Goal: Transaction & Acquisition: Purchase product/service

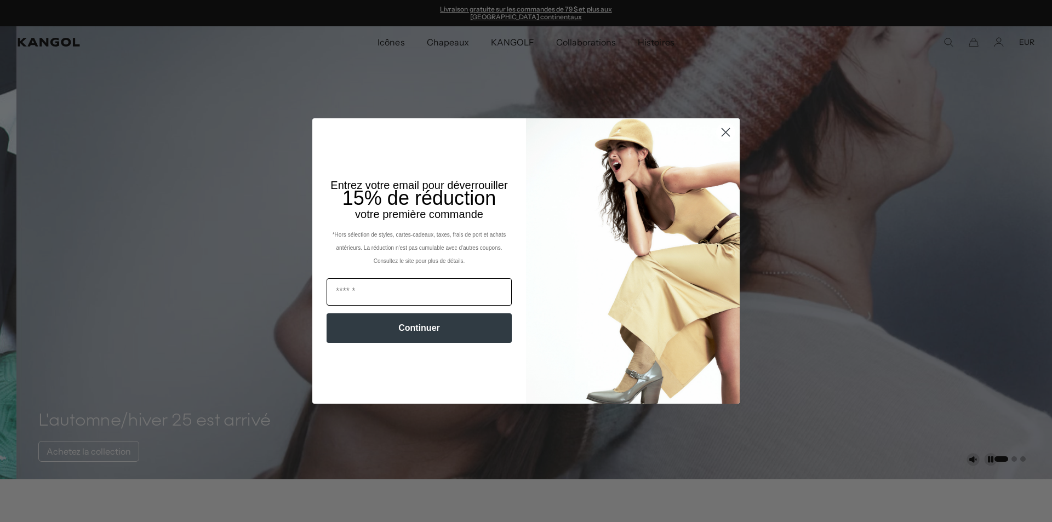
click at [411, 288] on input "E-mail" at bounding box center [418, 291] width 185 height 27
type input "**********"
click at [421, 325] on font "Continuer" at bounding box center [419, 327] width 42 height 9
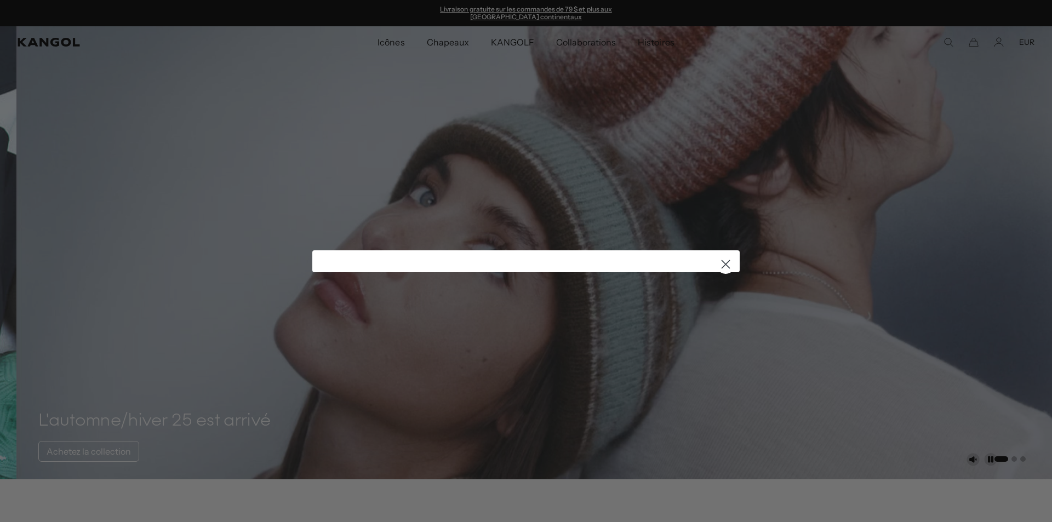
click at [721, 263] on circle "Fermer la boîte de dialogue" at bounding box center [725, 264] width 18 height 18
click at [389, 43] on div "Close dialog ******" at bounding box center [526, 261] width 1052 height 522
click at [721, 266] on circle "Fermer la boîte de dialogue" at bounding box center [725, 264] width 18 height 18
click at [37, 42] on div "Close dialog ******" at bounding box center [526, 261] width 1052 height 522
click at [722, 264] on icon "Fermer la boîte de dialogue" at bounding box center [726, 264] width 8 height 8
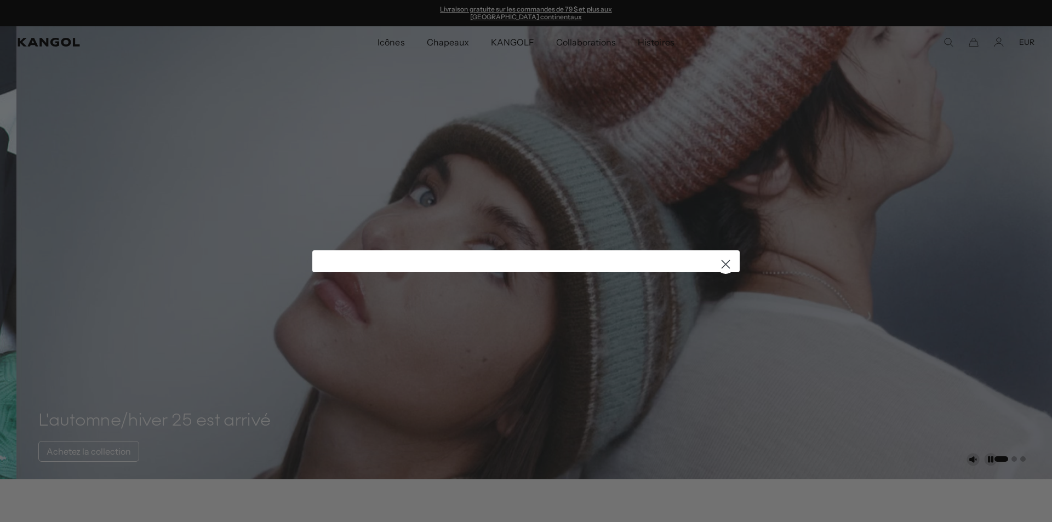
click at [722, 264] on icon "Fermer la boîte de dialogue" at bounding box center [726, 264] width 8 height 8
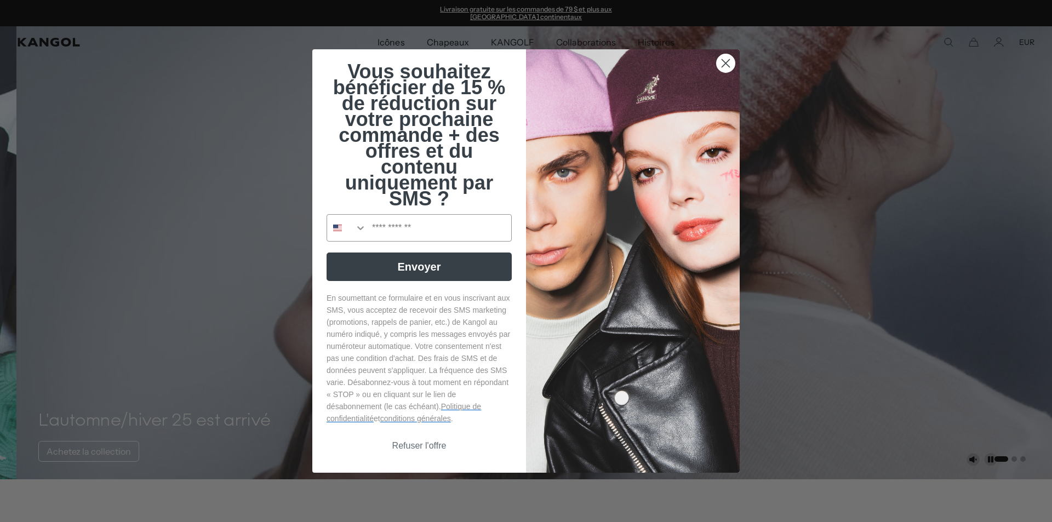
click at [720, 62] on circle "Fermer la boîte de dialogue" at bounding box center [725, 63] width 18 height 18
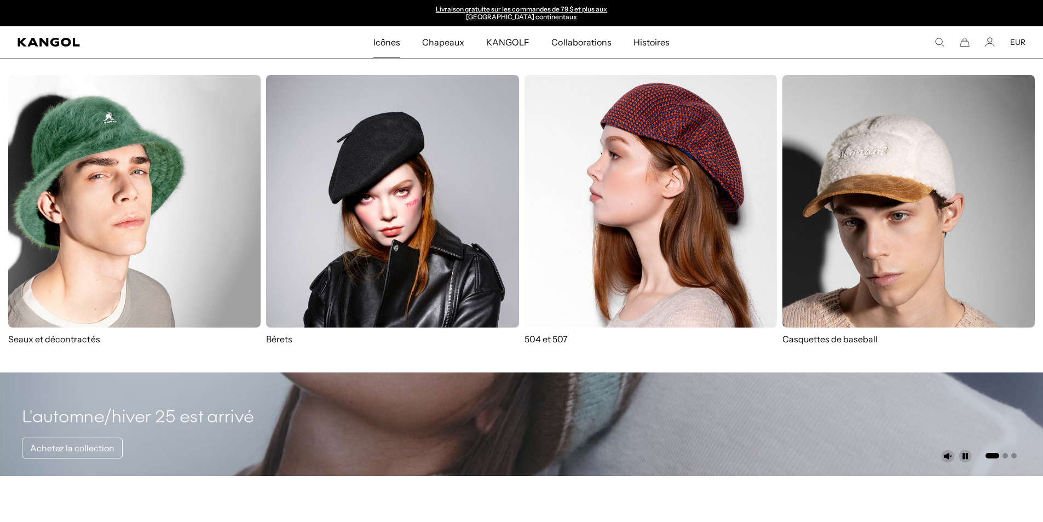
click at [664, 165] on img at bounding box center [651, 201] width 253 height 253
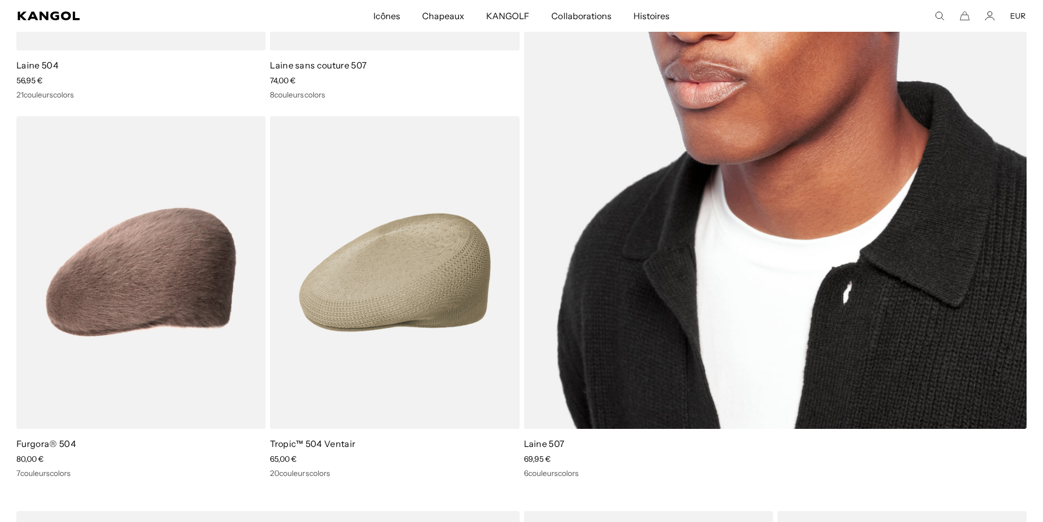
click at [719, 253] on img at bounding box center [775, 83] width 503 height 692
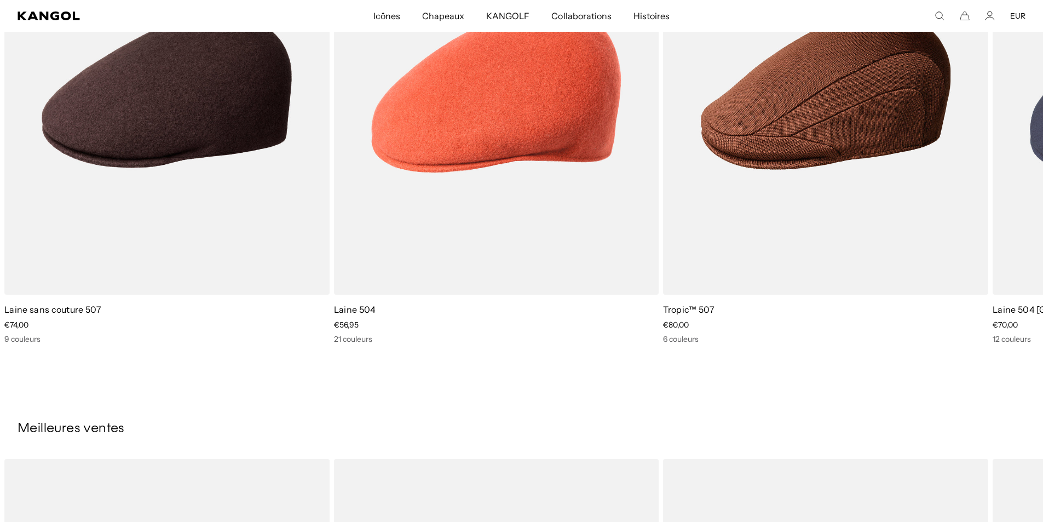
scroll to position [931, 0]
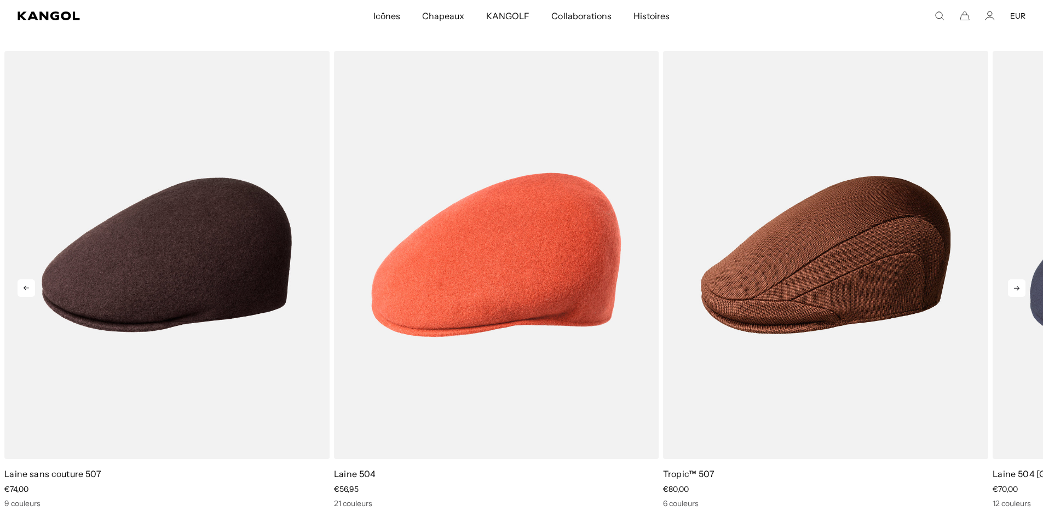
click at [1017, 289] on icon at bounding box center [1016, 288] width 5 height 5
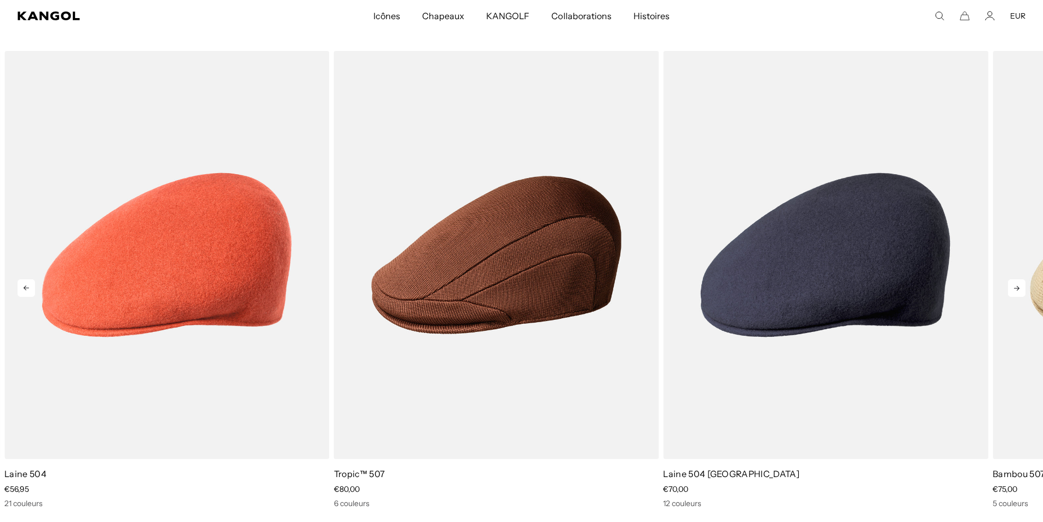
click at [1017, 289] on icon at bounding box center [1016, 288] width 5 height 5
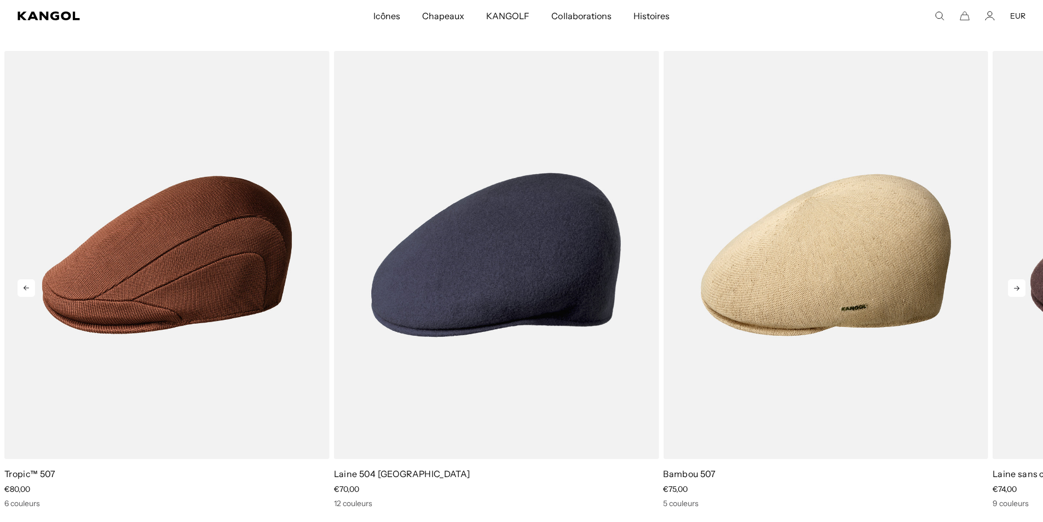
click at [1017, 289] on icon at bounding box center [1016, 288] width 5 height 5
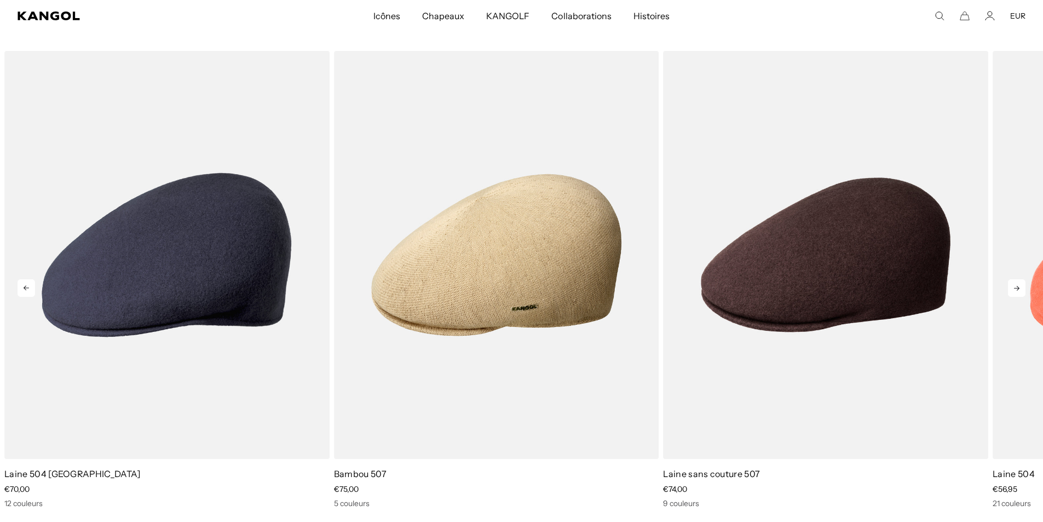
click at [1017, 289] on icon at bounding box center [1016, 288] width 5 height 5
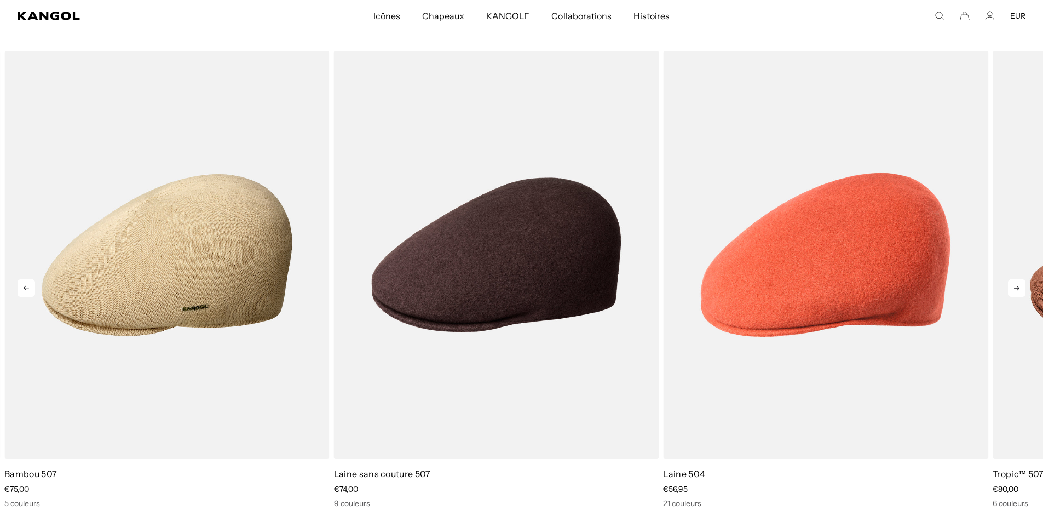
click at [1017, 289] on icon at bounding box center [1016, 288] width 5 height 5
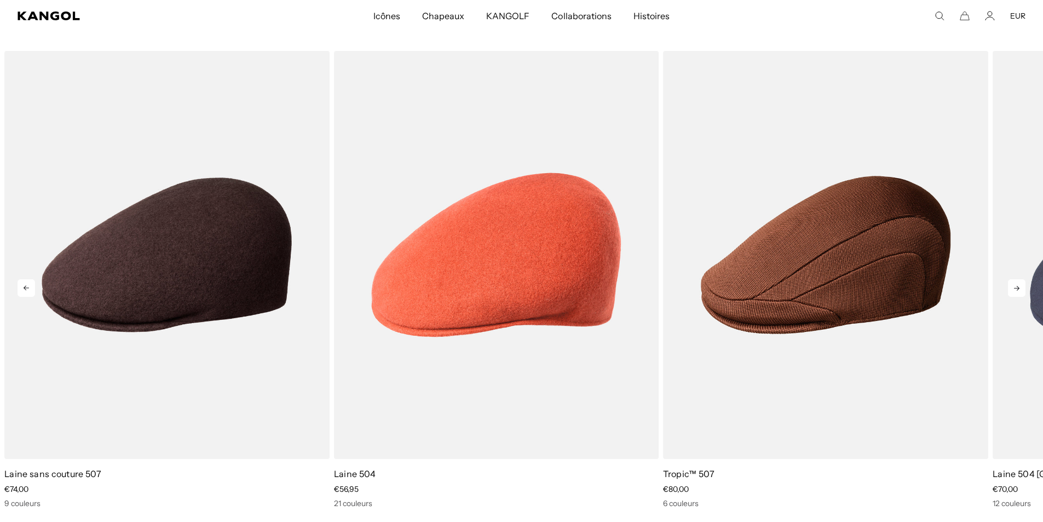
click at [1017, 289] on icon at bounding box center [1016, 288] width 5 height 5
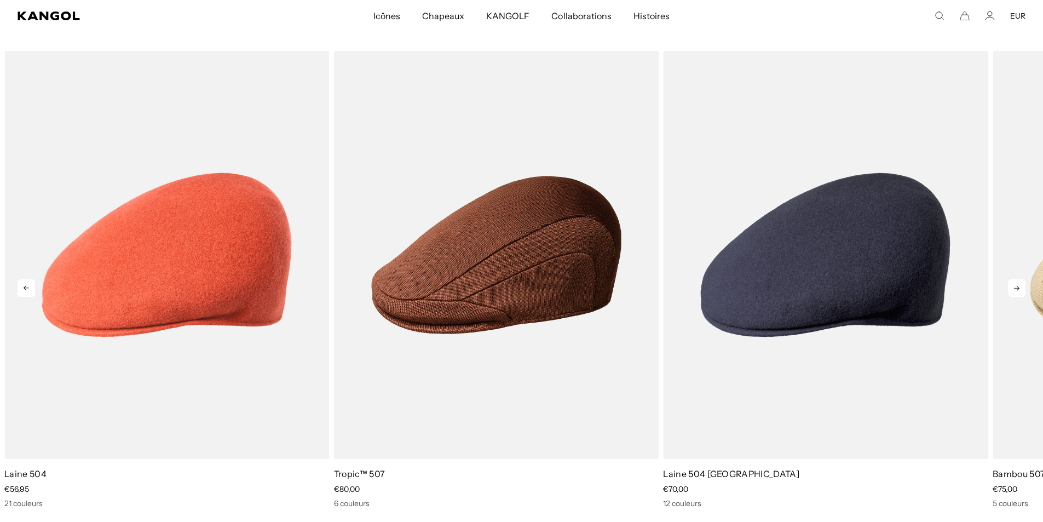
click at [1017, 289] on icon at bounding box center [1016, 288] width 5 height 5
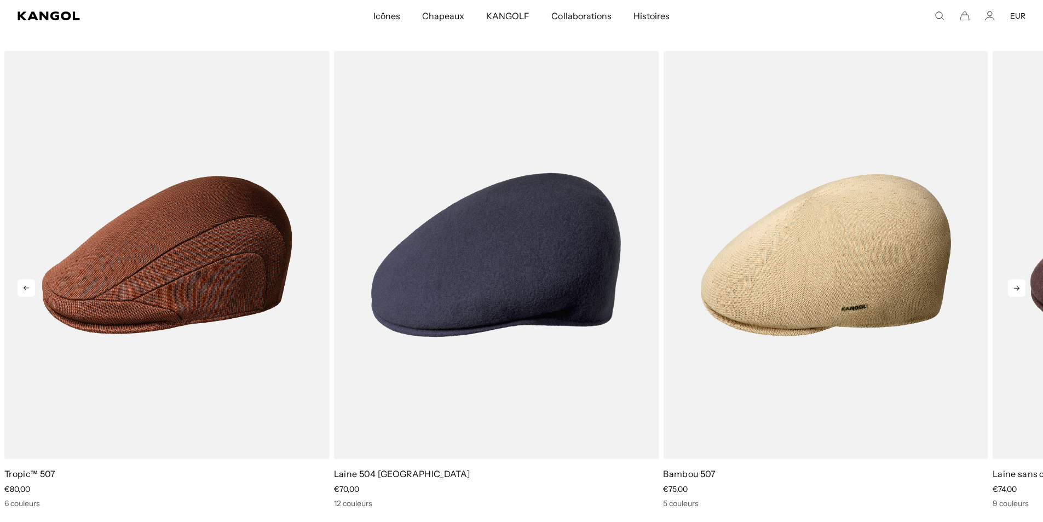
click at [1017, 289] on icon at bounding box center [1016, 288] width 5 height 5
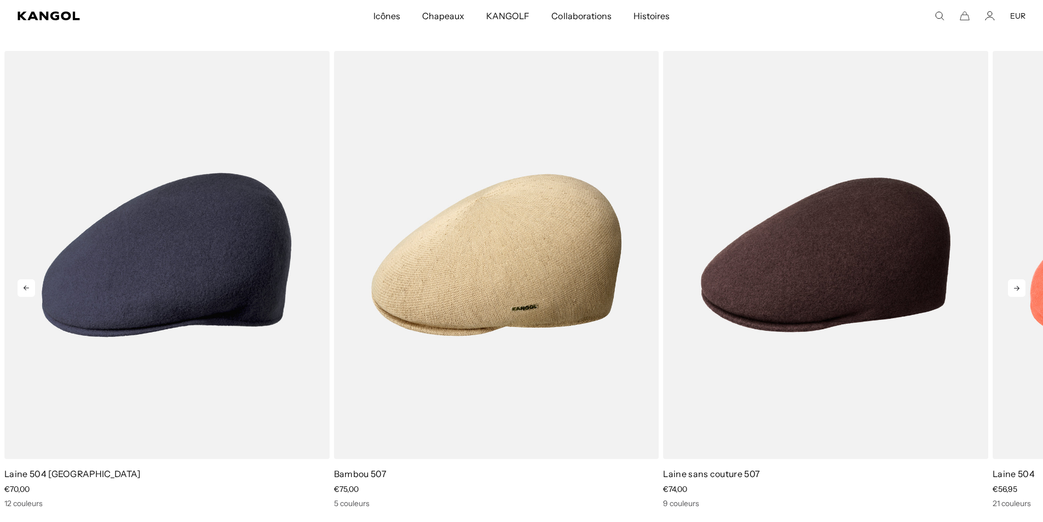
click at [1017, 289] on icon at bounding box center [1016, 288] width 5 height 5
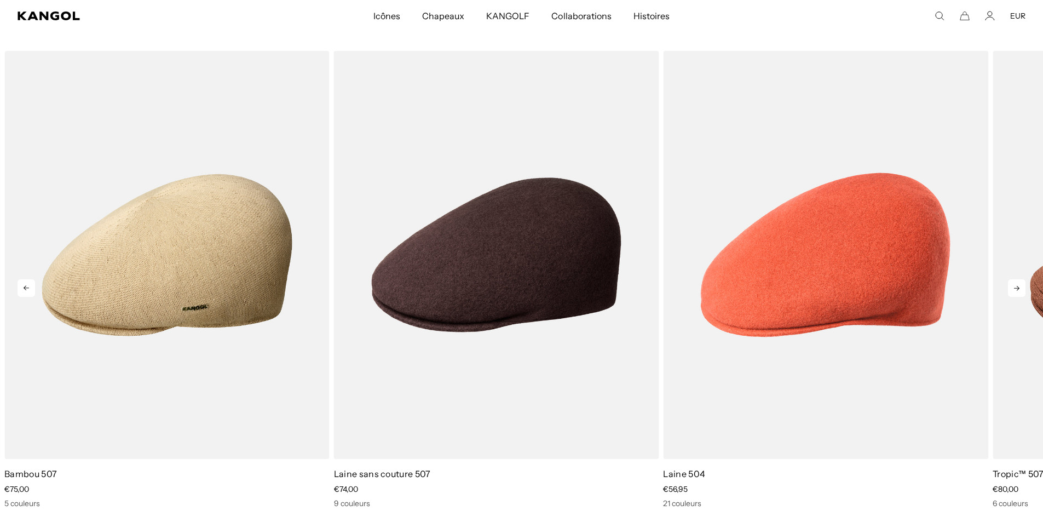
click at [1017, 289] on icon at bounding box center [1016, 288] width 5 height 5
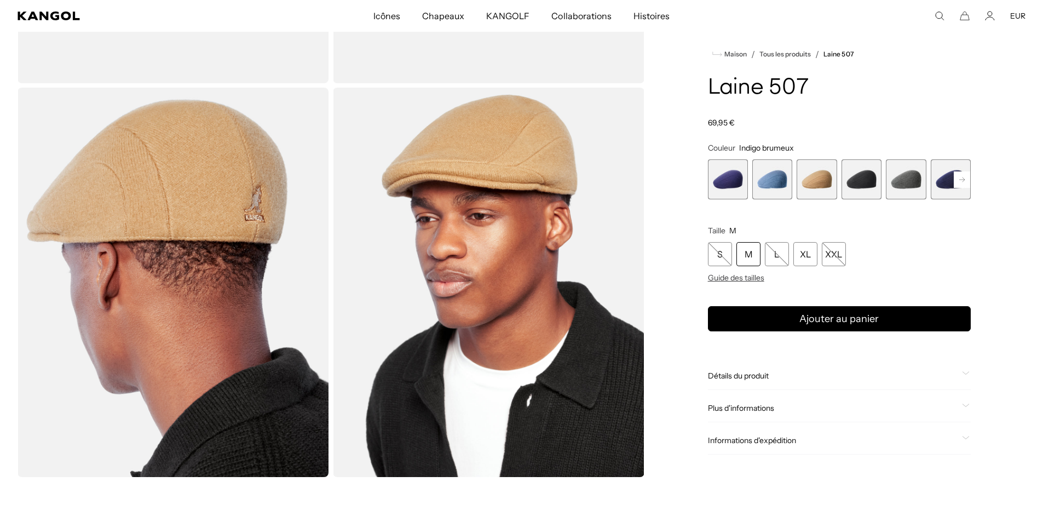
click at [729, 180] on span "1 sur 7" at bounding box center [728, 179] width 40 height 40
click at [771, 181] on span "2 sur 7" at bounding box center [773, 179] width 40 height 40
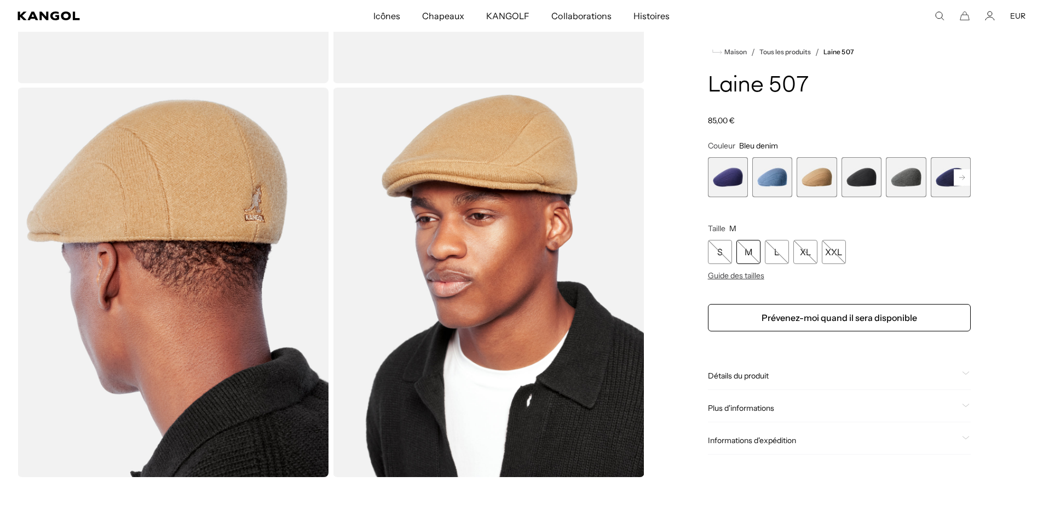
click at [819, 177] on span "3 sur 7" at bounding box center [817, 177] width 40 height 40
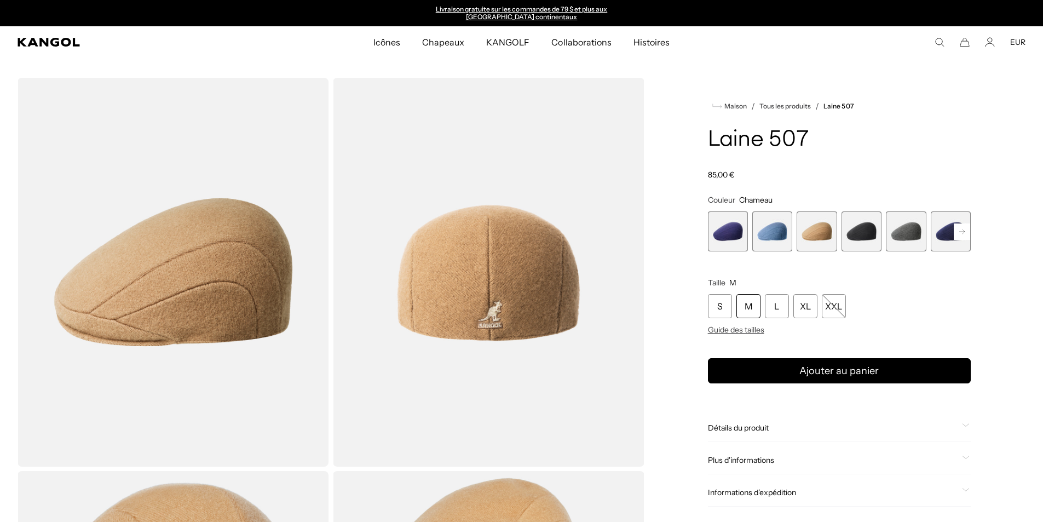
click at [865, 238] on span "4 sur 7" at bounding box center [862, 231] width 40 height 40
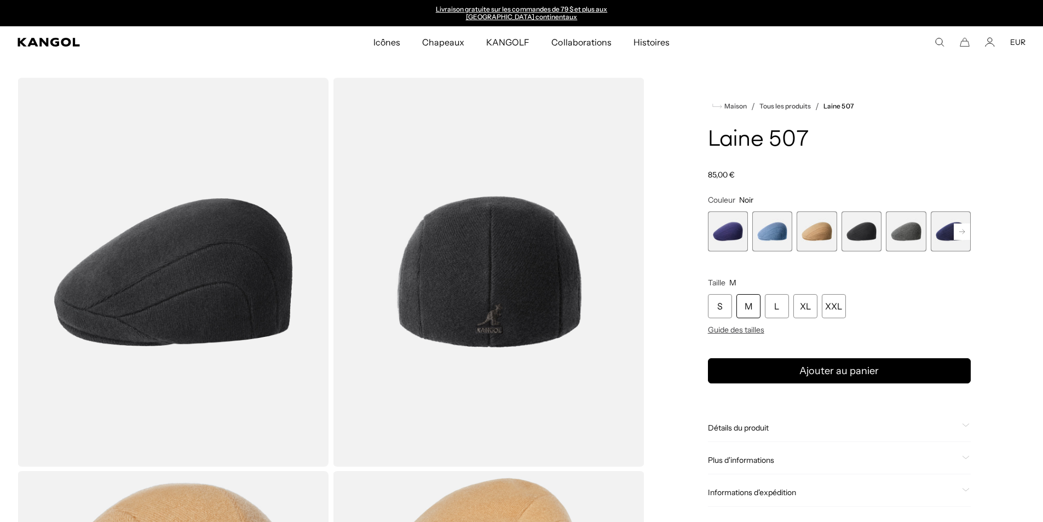
click at [730, 235] on span "1 sur 7" at bounding box center [728, 231] width 40 height 40
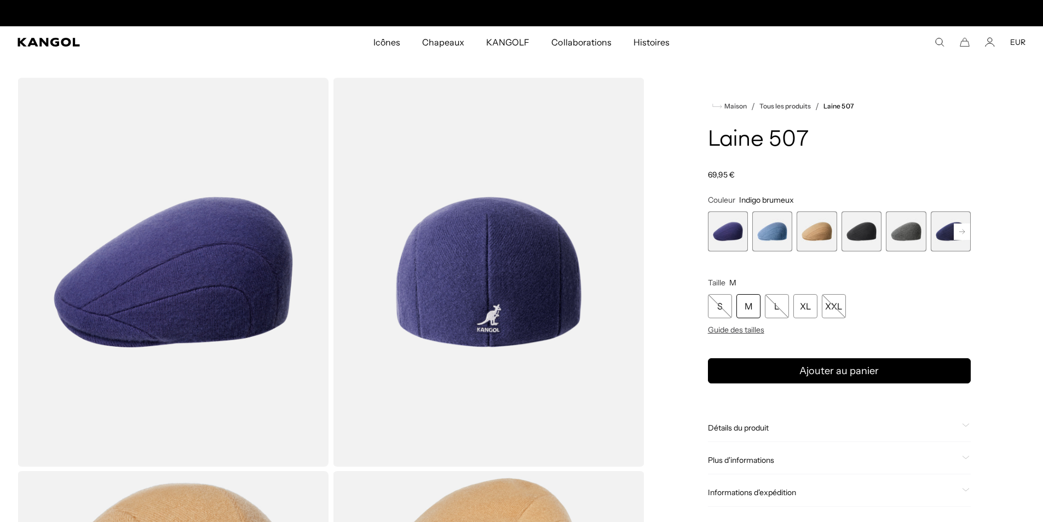
scroll to position [0, 226]
click at [789, 234] on span "2 sur 7" at bounding box center [773, 231] width 40 height 40
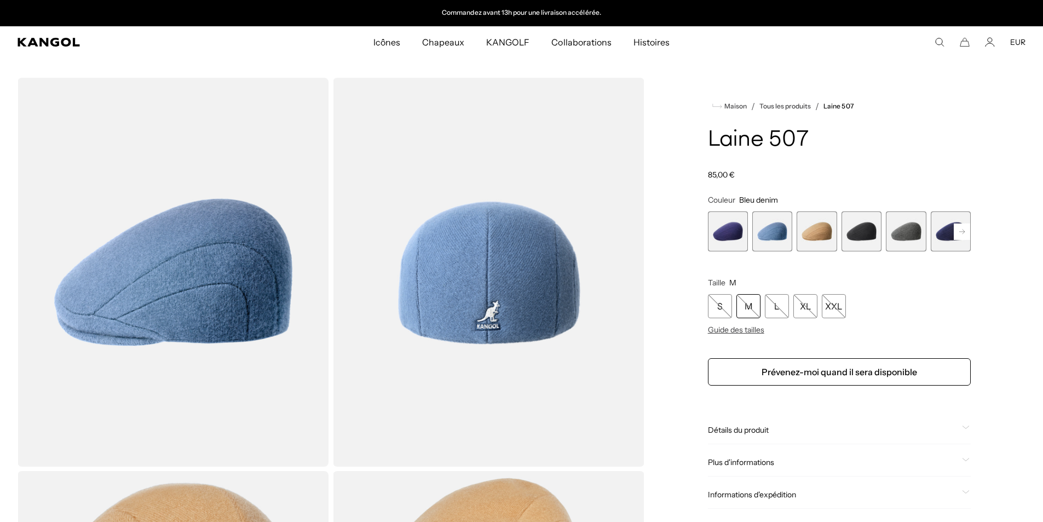
click at [962, 232] on rect at bounding box center [962, 231] width 16 height 16
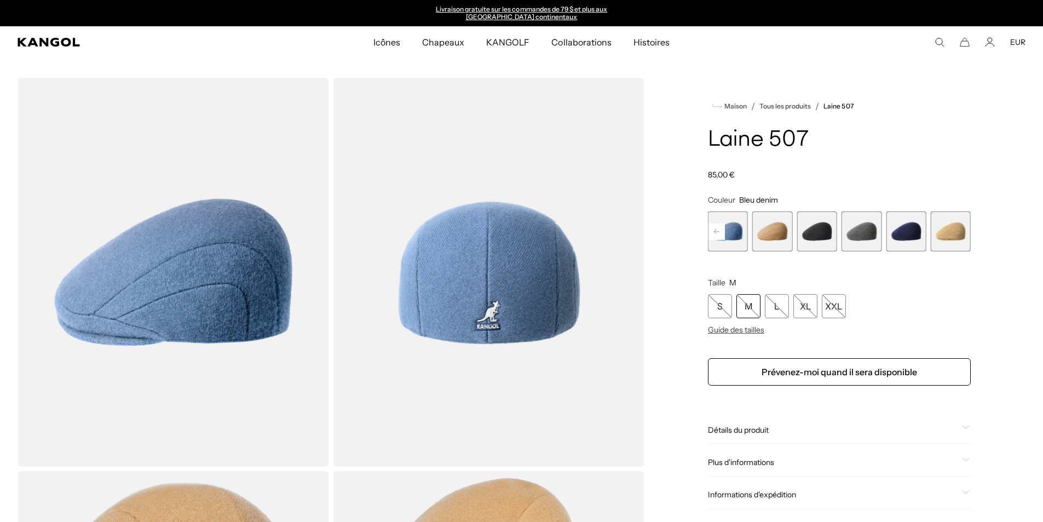
click at [962, 232] on span "7 sur 7" at bounding box center [951, 231] width 40 height 40
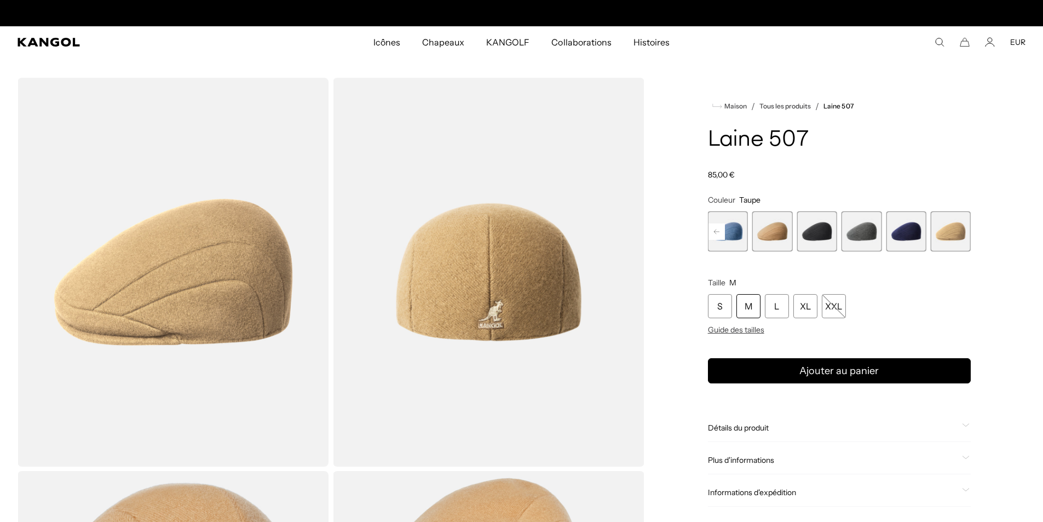
scroll to position [0, 226]
click at [914, 232] on span "6 sur 7" at bounding box center [906, 231] width 40 height 40
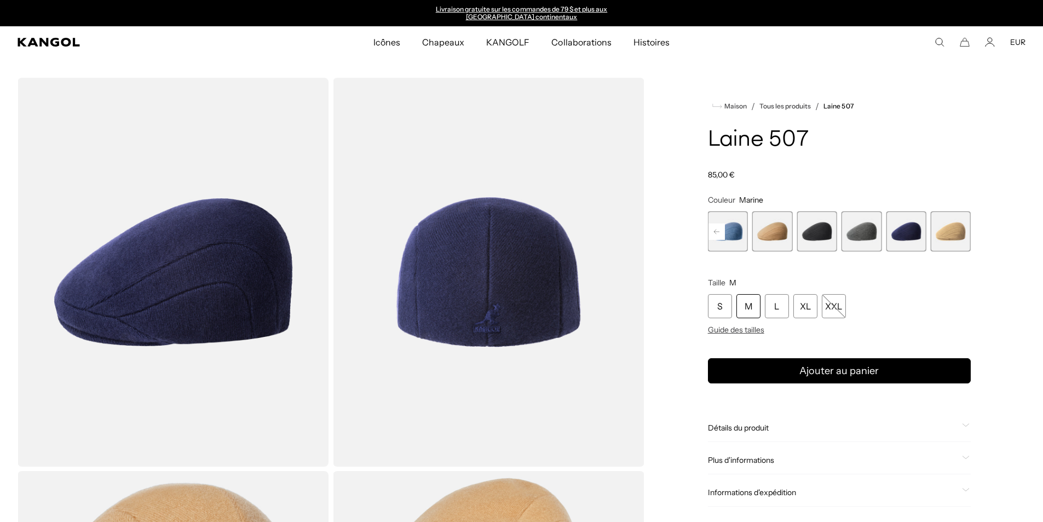
click at [769, 233] on span "3 sur 7" at bounding box center [773, 231] width 40 height 40
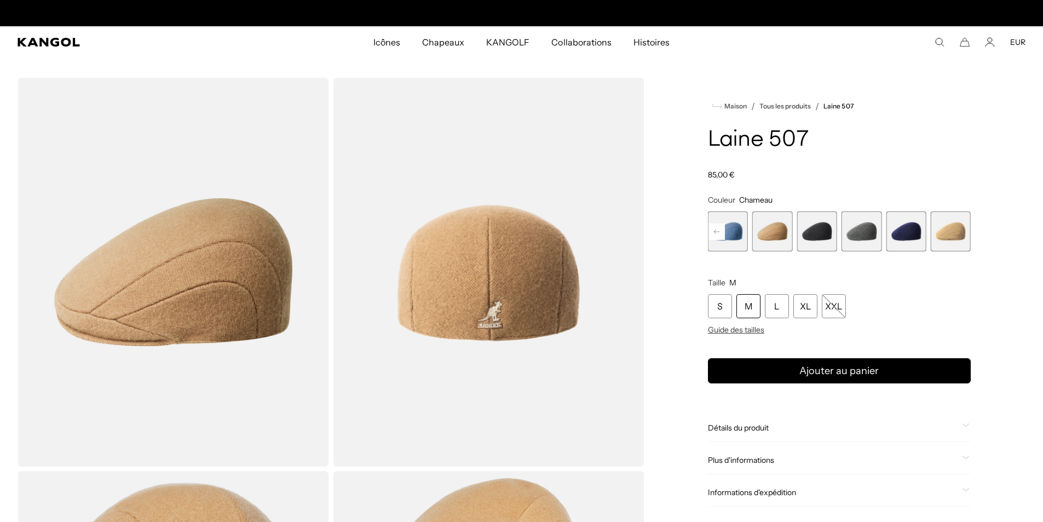
scroll to position [0, 226]
click at [957, 232] on span "7 sur 7" at bounding box center [951, 231] width 40 height 40
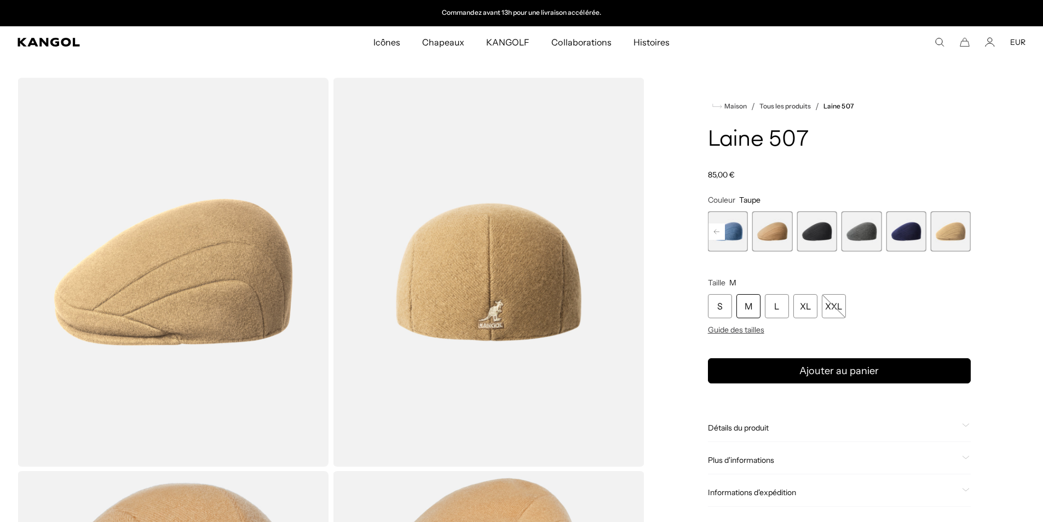
click at [771, 232] on span "3 sur 7" at bounding box center [773, 231] width 40 height 40
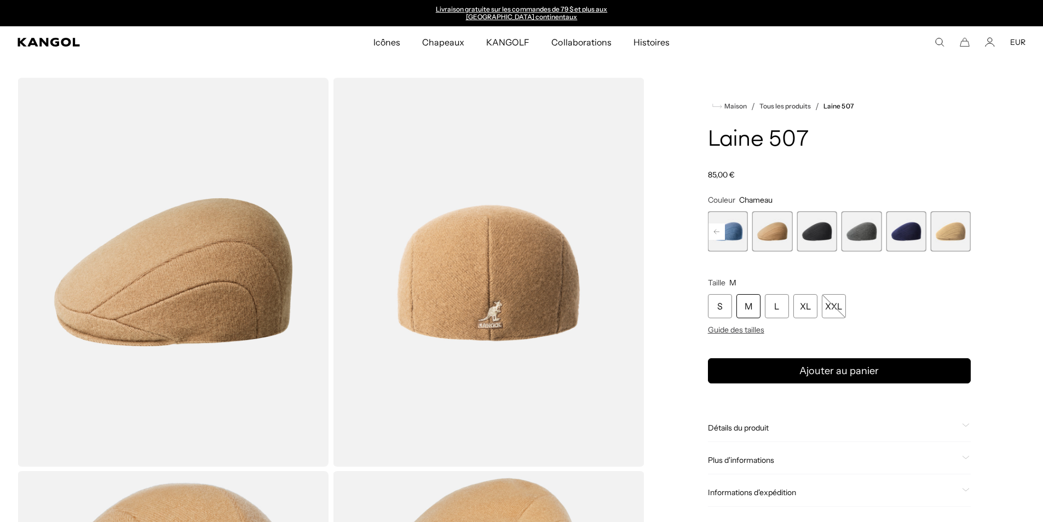
click at [824, 235] on span "4 sur 7" at bounding box center [817, 231] width 40 height 40
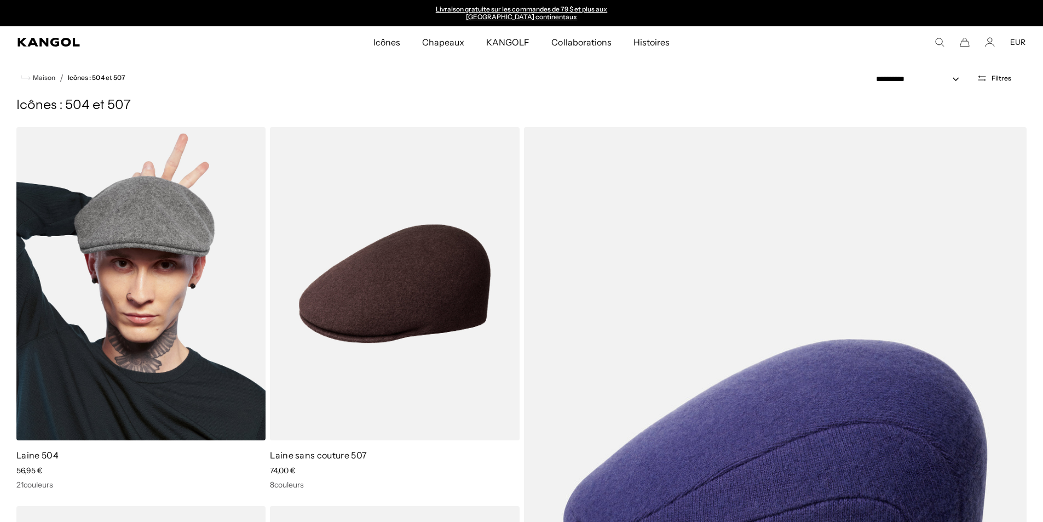
click at [155, 263] on img at bounding box center [140, 283] width 249 height 313
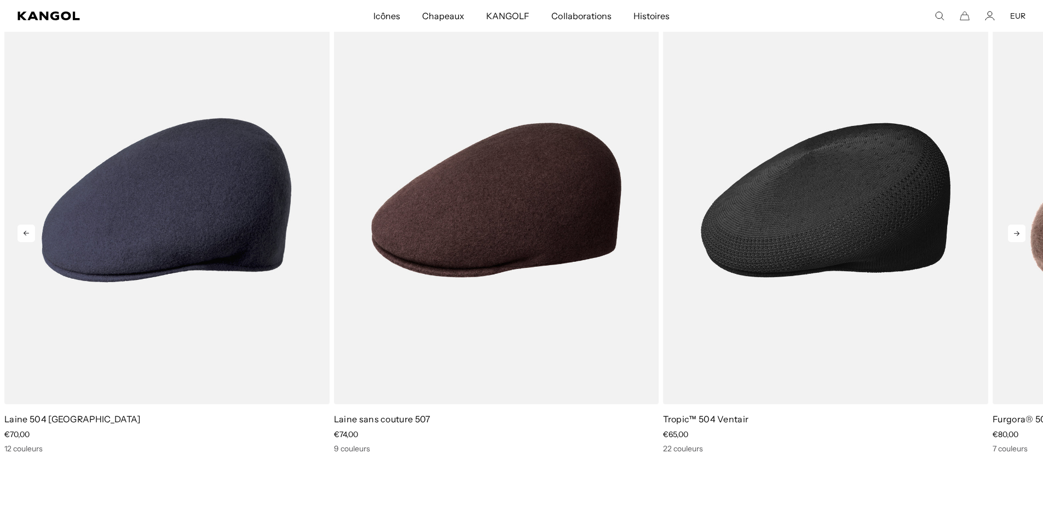
click at [852, 223] on img "3 sur 5" at bounding box center [825, 200] width 325 height 408
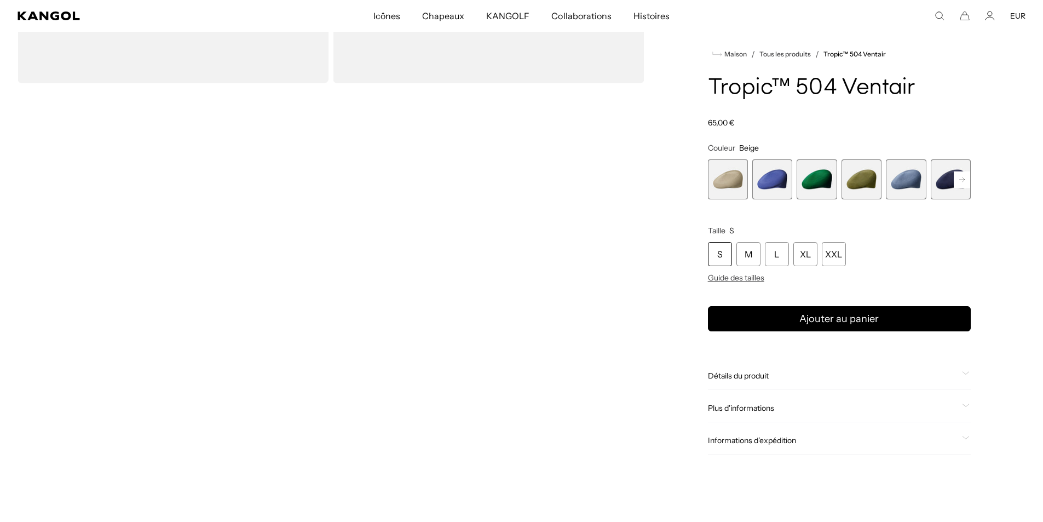
click at [758, 377] on font "Détails du produit" at bounding box center [738, 376] width 61 height 10
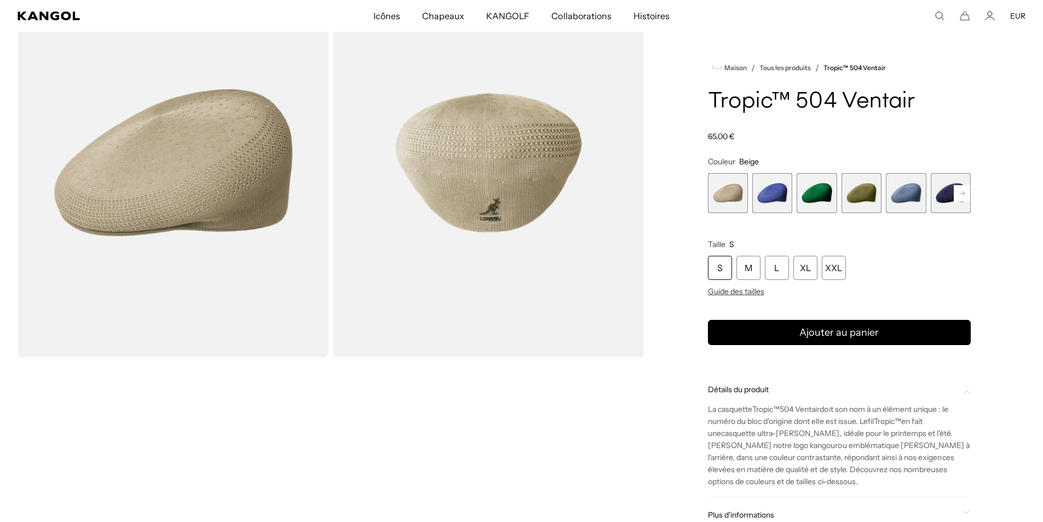
click at [721, 198] on span "1 sur 22" at bounding box center [728, 193] width 40 height 40
click at [771, 196] on span "2 sur 22" at bounding box center [773, 193] width 40 height 40
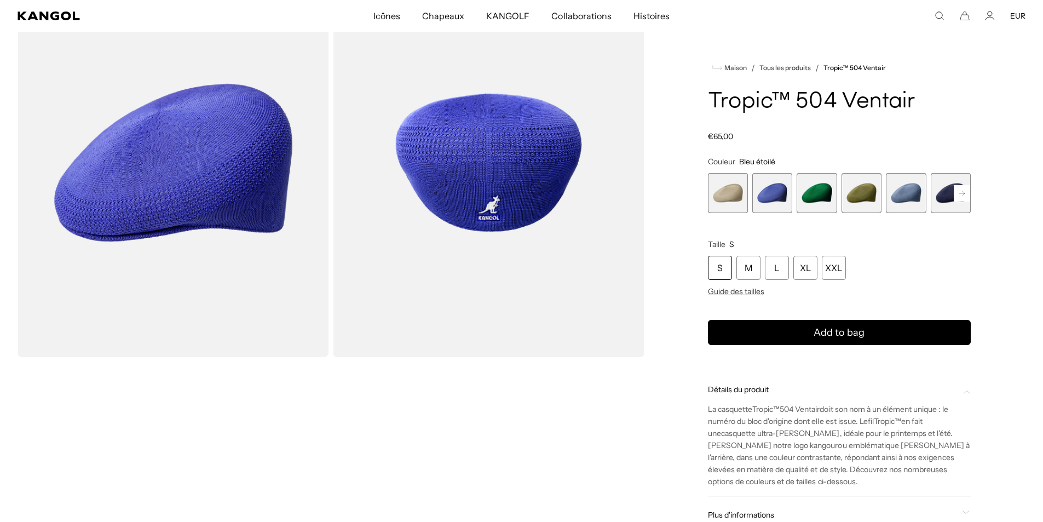
scroll to position [0, 226]
click at [814, 193] on span "3 sur 22" at bounding box center [817, 193] width 40 height 40
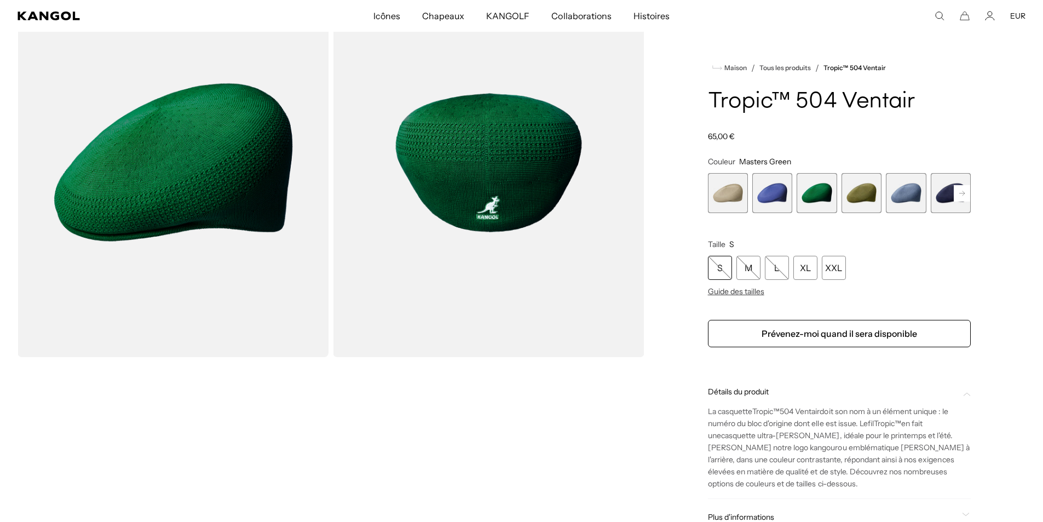
click at [863, 193] on span "4 sur 22" at bounding box center [862, 193] width 40 height 40
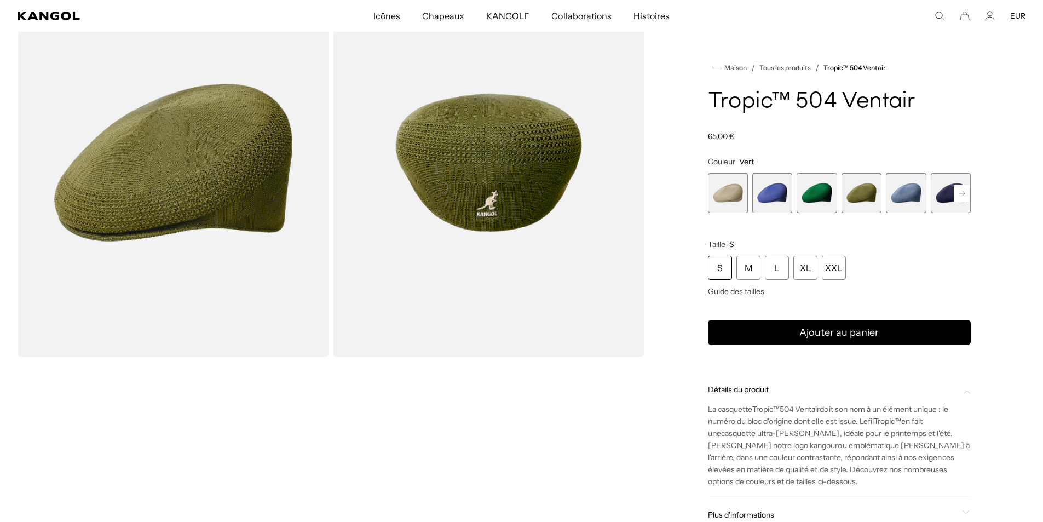
click at [900, 192] on span "5 sur 22" at bounding box center [906, 193] width 40 height 40
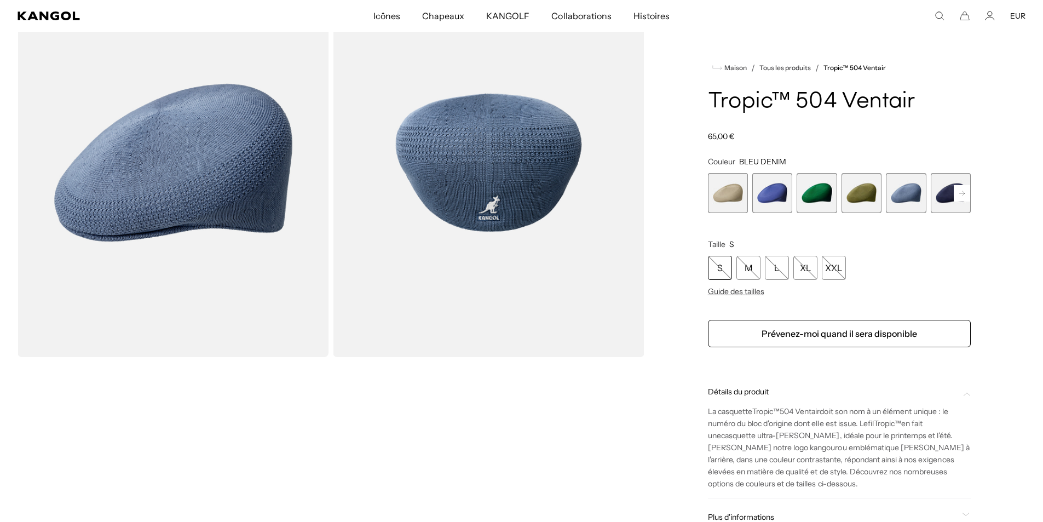
scroll to position [0, 226]
click at [944, 194] on span "6 sur 22" at bounding box center [951, 193] width 40 height 40
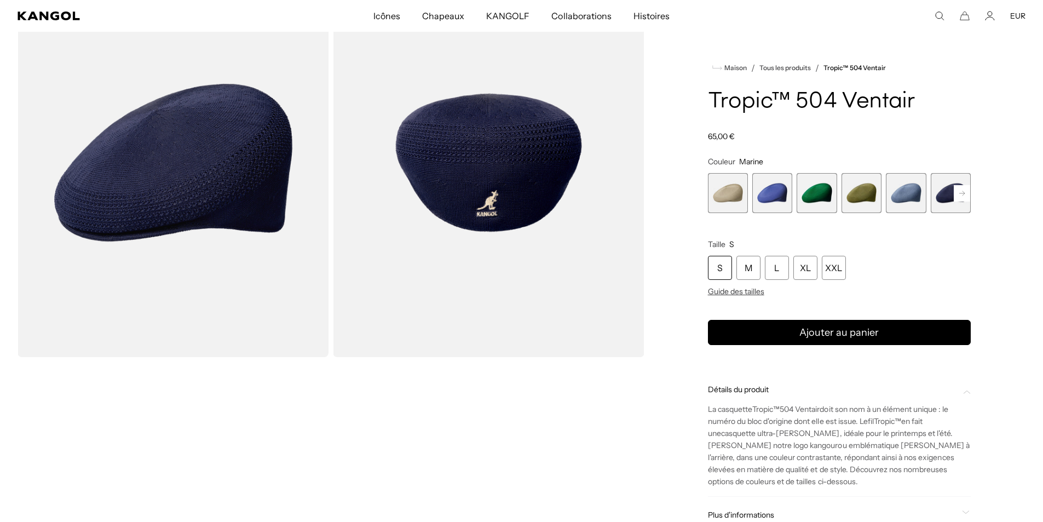
click at [965, 196] on rect at bounding box center [962, 193] width 16 height 16
click at [964, 196] on rect at bounding box center [962, 193] width 16 height 16
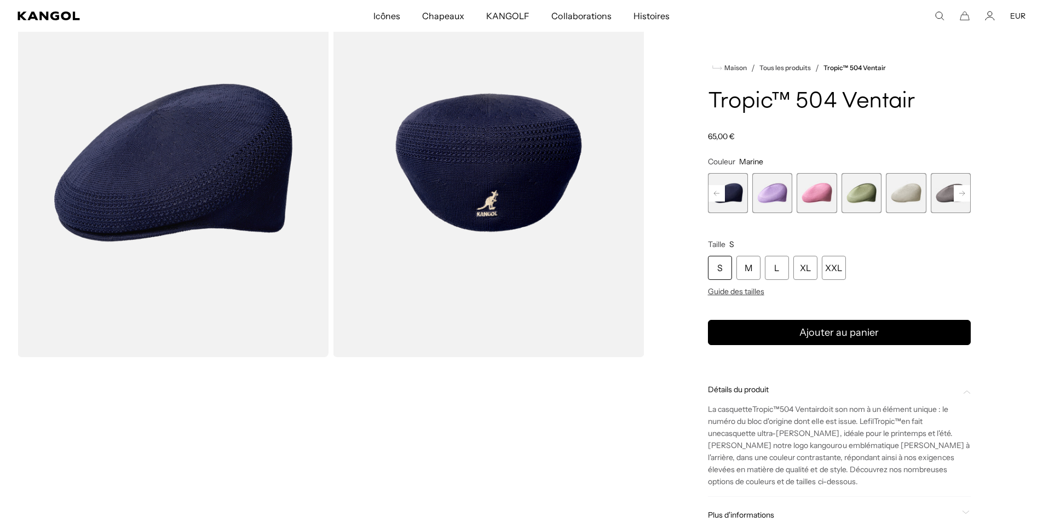
click at [964, 196] on rect at bounding box center [962, 193] width 16 height 16
click at [867, 194] on span "12 sur 22" at bounding box center [862, 193] width 40 height 40
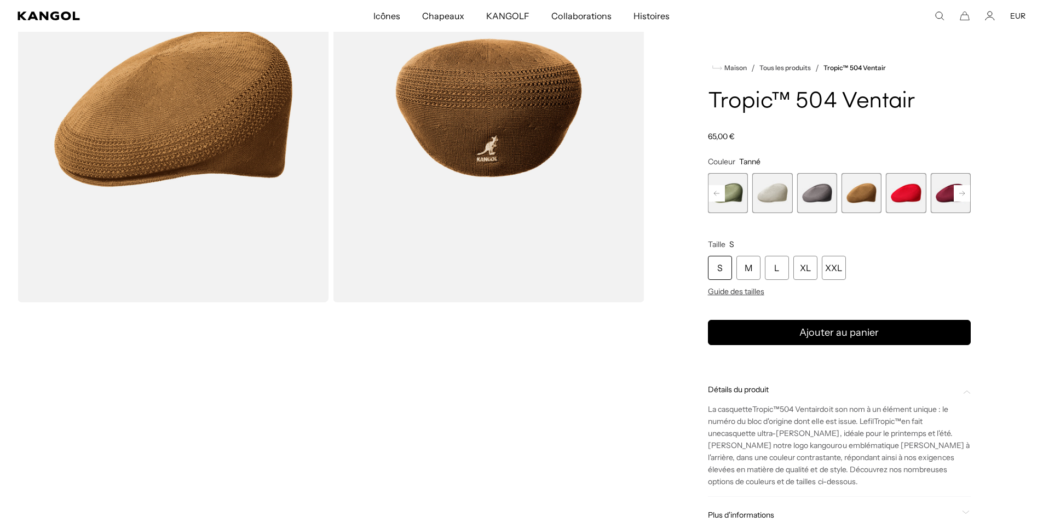
scroll to position [0, 226]
click at [937, 191] on span "14 sur 22" at bounding box center [951, 193] width 40 height 40
click at [934, 193] on span "14 sur 22" at bounding box center [951, 193] width 40 height 40
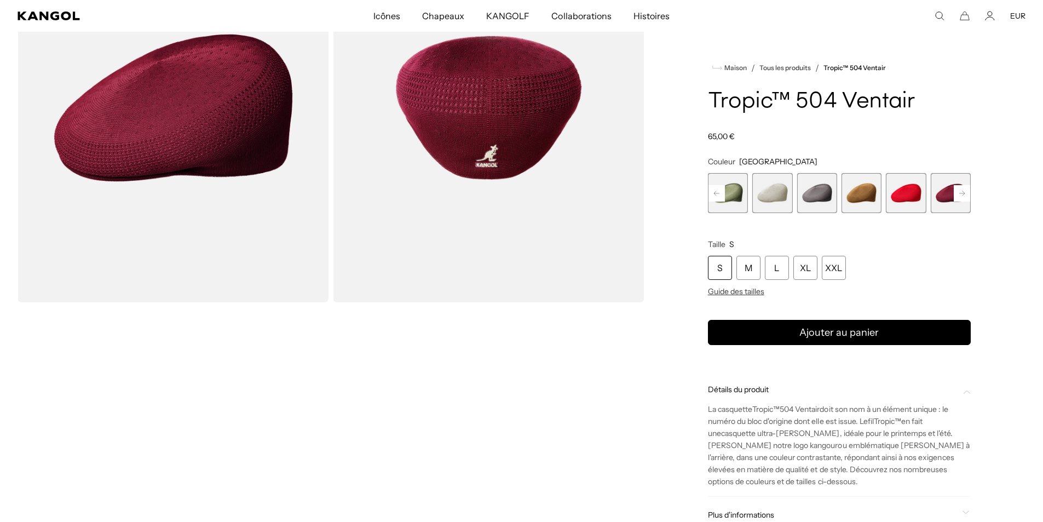
click at [965, 192] on rect at bounding box center [962, 193] width 16 height 16
click at [964, 192] on icon at bounding box center [962, 193] width 5 height 4
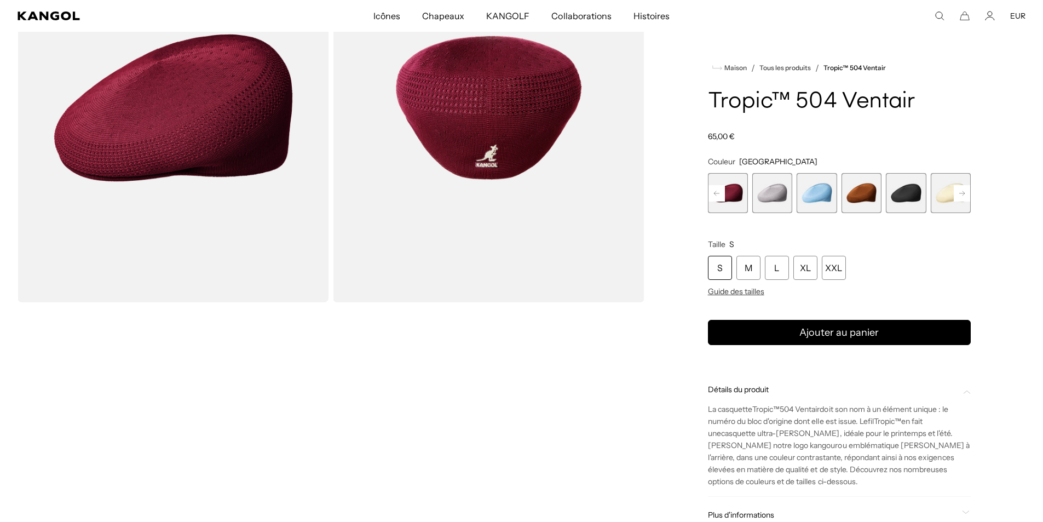
scroll to position [0, 226]
click at [964, 192] on icon at bounding box center [962, 193] width 5 height 4
click at [818, 197] on span "17 sur 22" at bounding box center [817, 193] width 40 height 40
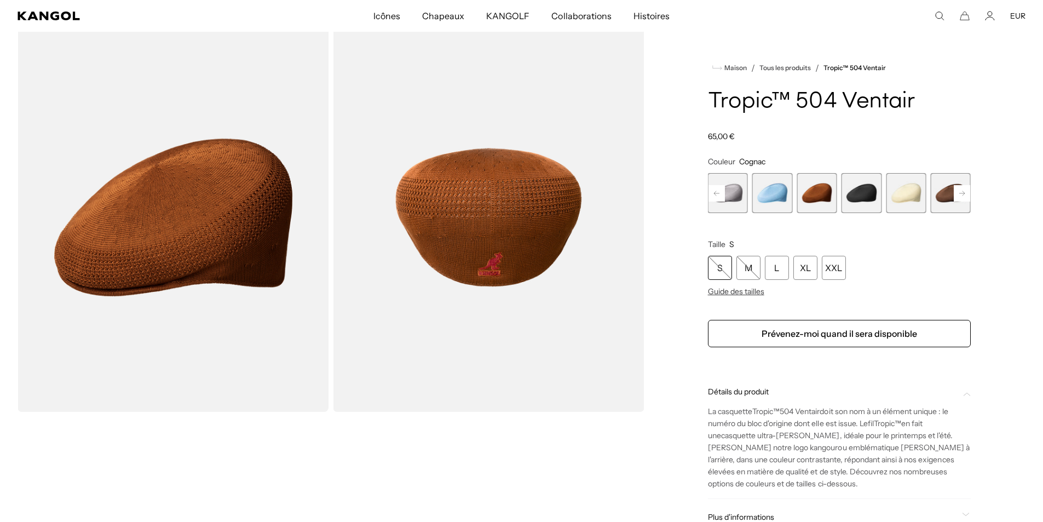
scroll to position [0, 226]
click at [870, 197] on span "18 sur 22" at bounding box center [862, 193] width 40 height 40
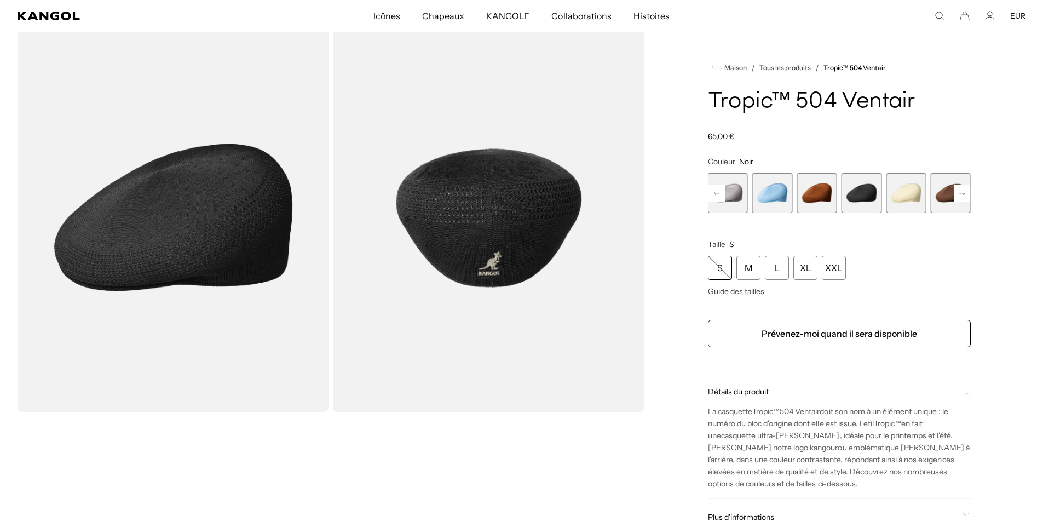
click at [946, 194] on span "20 sur 22" at bounding box center [951, 193] width 40 height 40
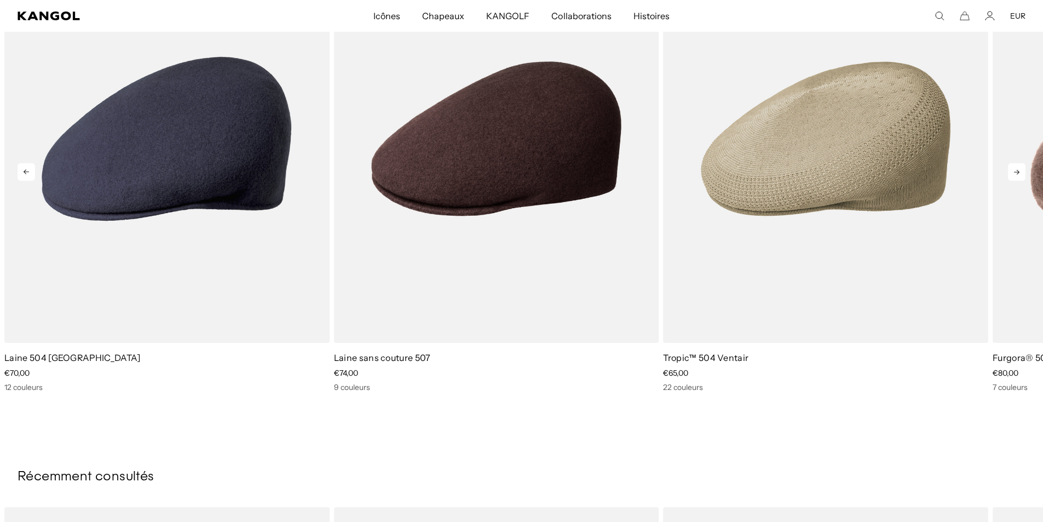
scroll to position [0, 226]
click at [21, 171] on icon at bounding box center [27, 172] width 18 height 18
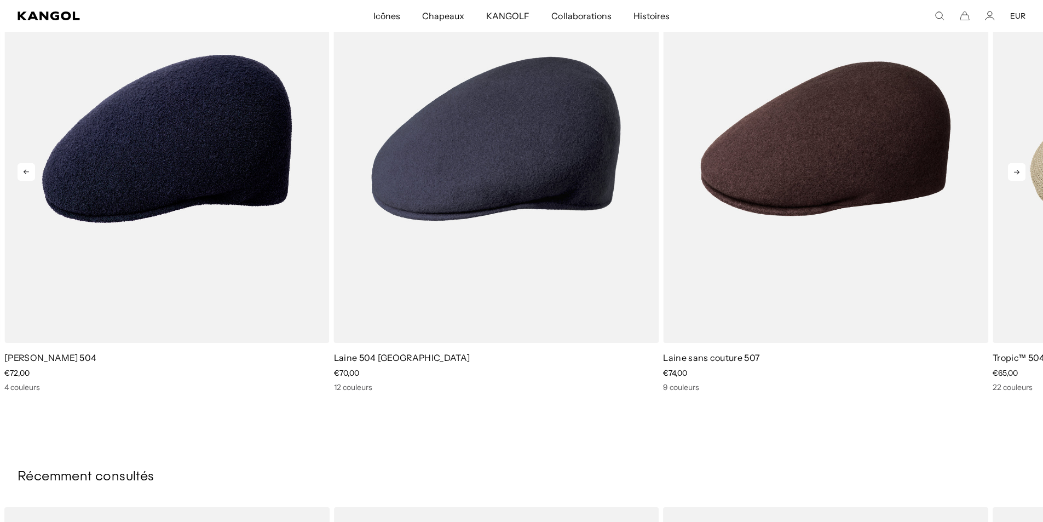
click at [21, 171] on icon at bounding box center [27, 172] width 18 height 18
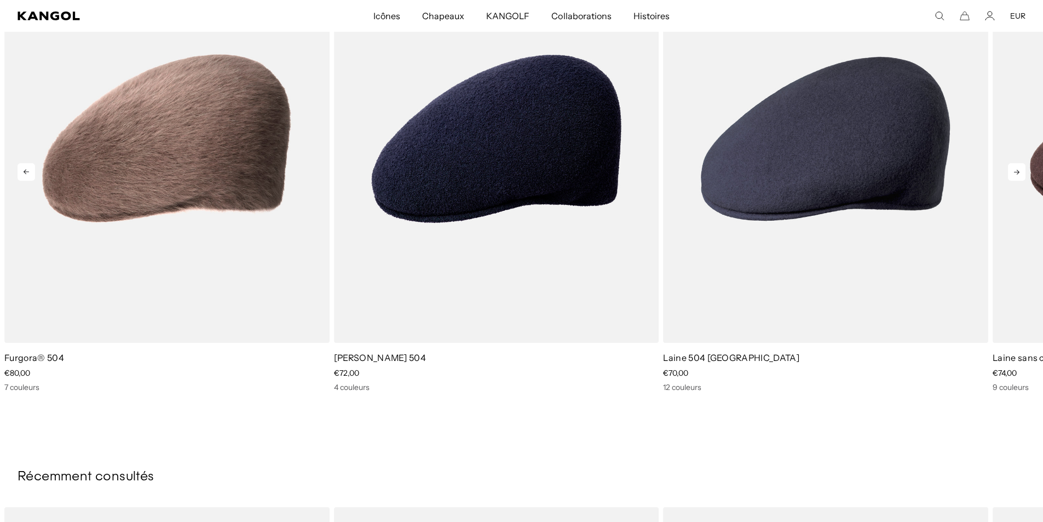
click at [21, 171] on icon at bounding box center [27, 172] width 18 height 18
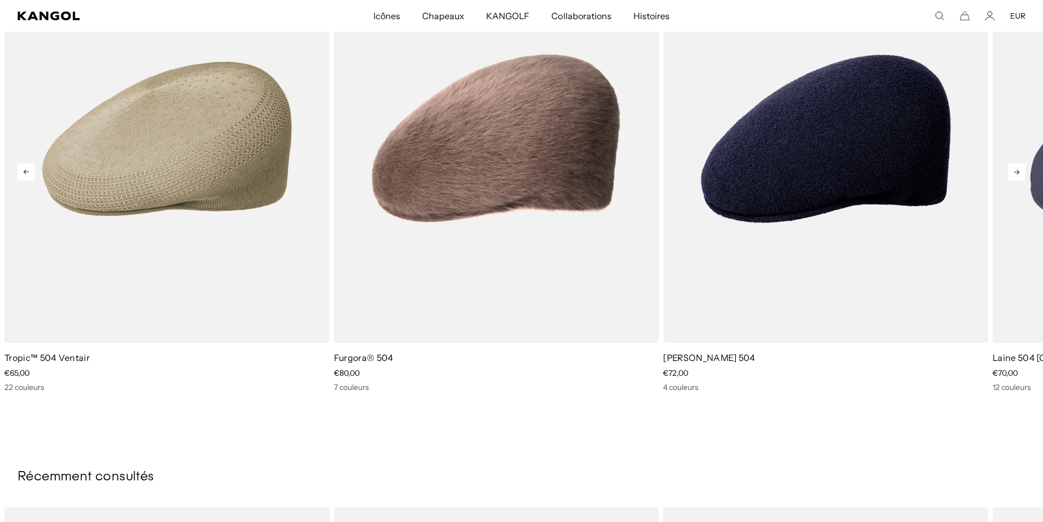
click at [21, 171] on icon at bounding box center [27, 172] width 18 height 18
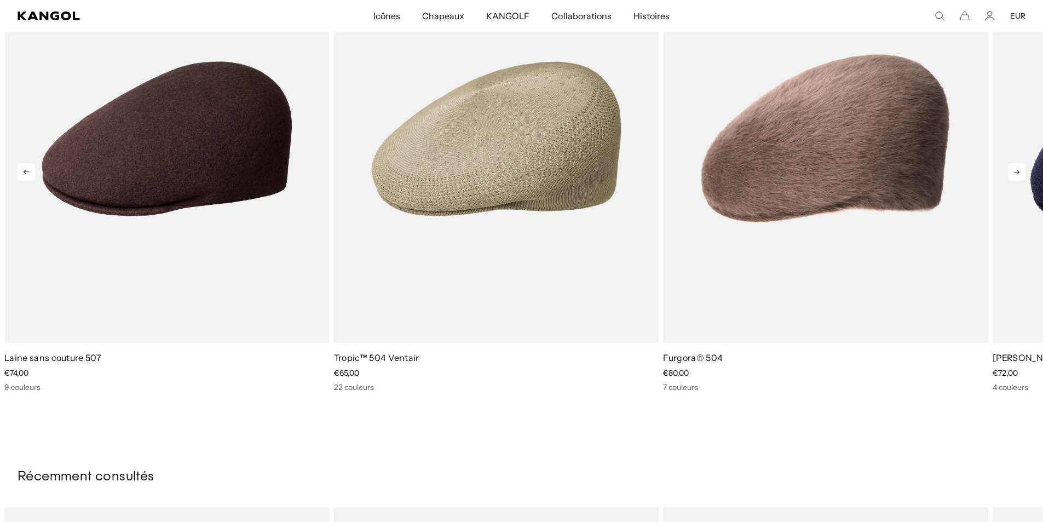
click at [21, 171] on icon at bounding box center [27, 172] width 18 height 18
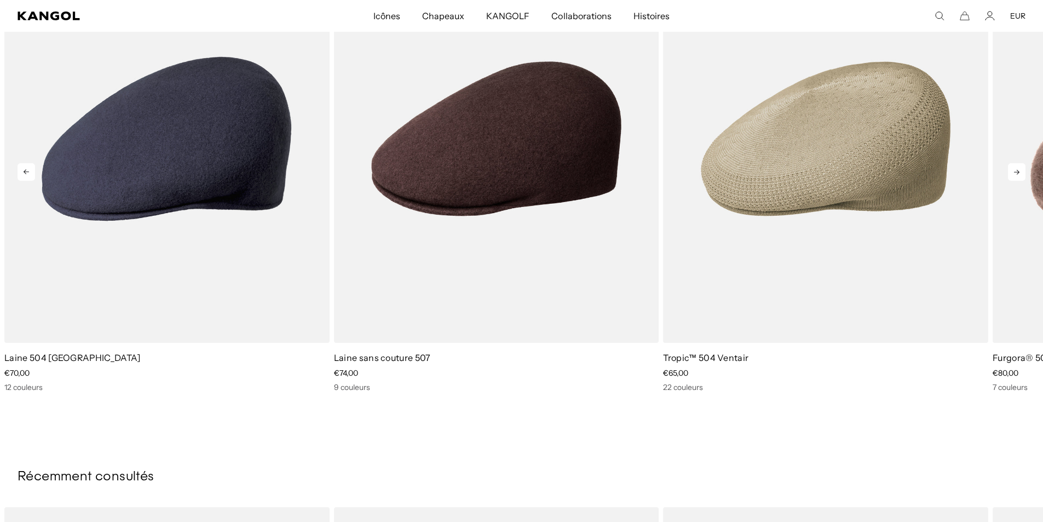
scroll to position [0, 0]
click at [21, 171] on icon at bounding box center [27, 172] width 18 height 18
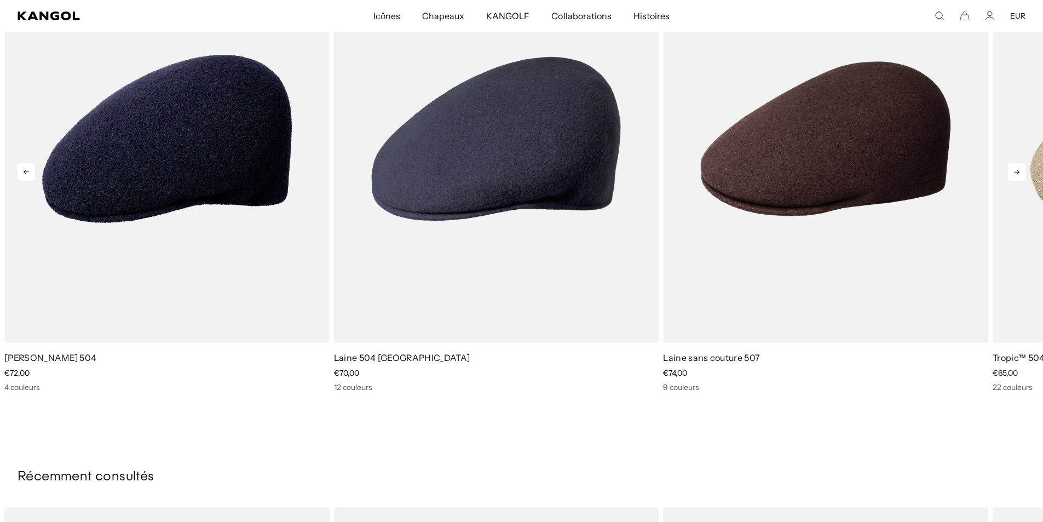
click at [21, 171] on icon at bounding box center [27, 172] width 18 height 18
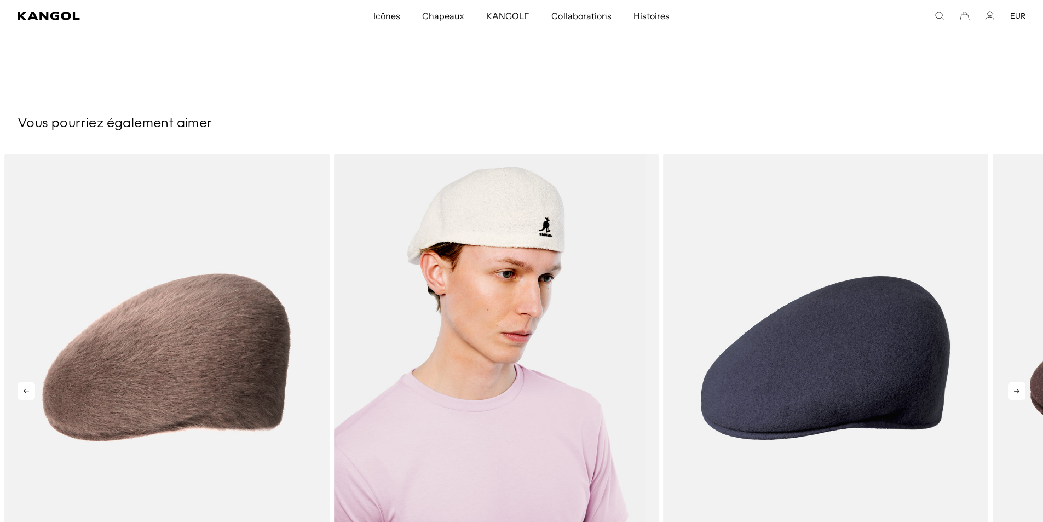
click at [518, 369] on img "5 sur 5" at bounding box center [496, 358] width 325 height 408
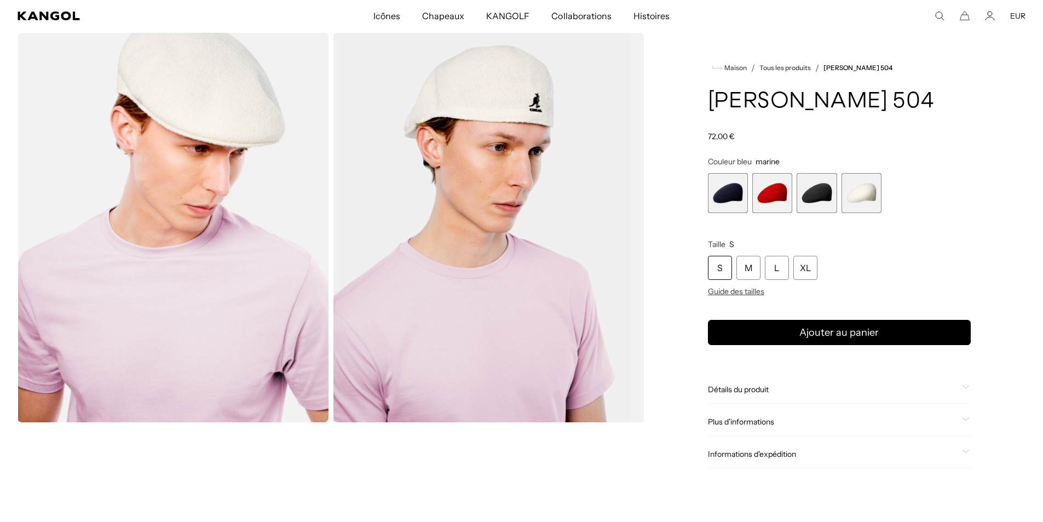
click at [827, 193] on span "3 sur 4" at bounding box center [817, 193] width 40 height 40
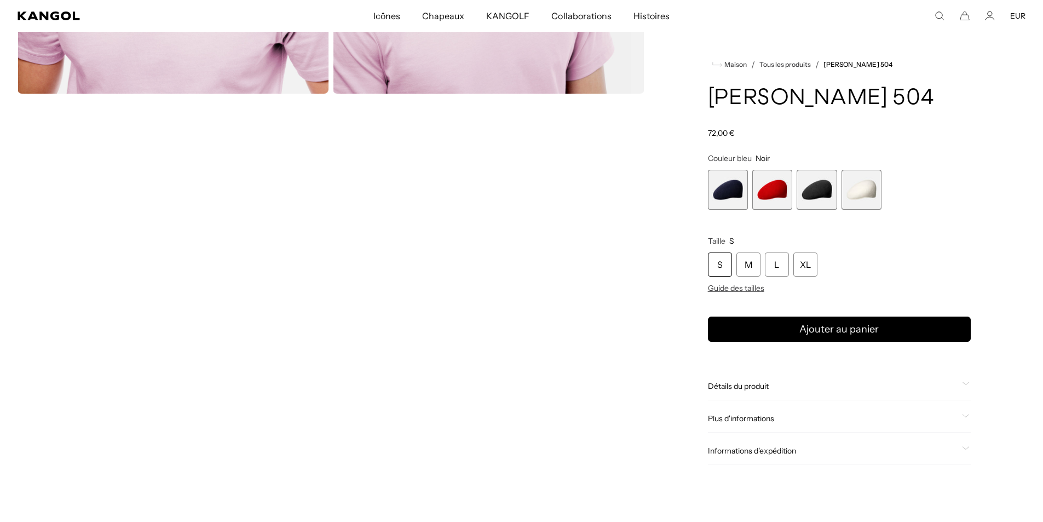
click at [762, 382] on font "Détails du produit" at bounding box center [738, 386] width 61 height 10
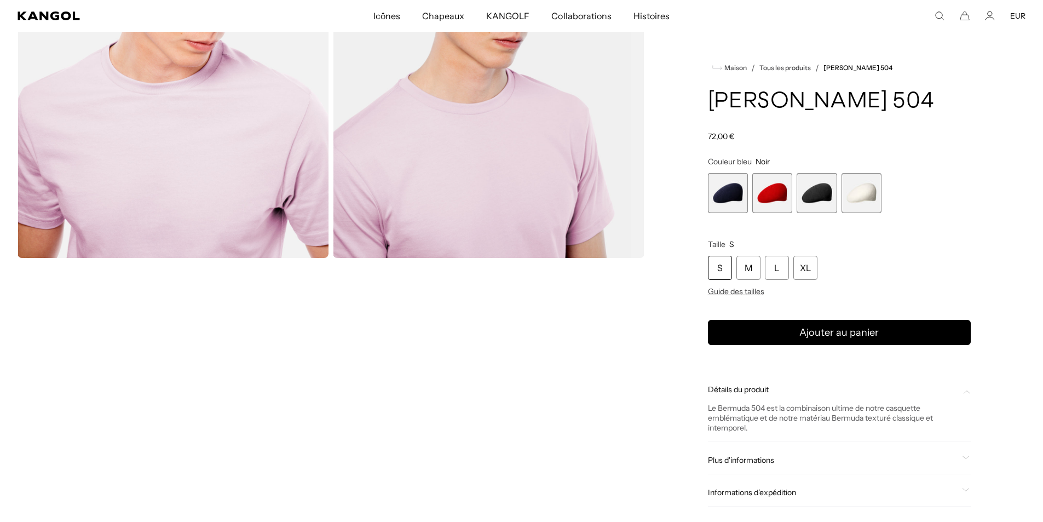
drag, startPoint x: 755, startPoint y: 291, endPoint x: 718, endPoint y: 301, distance: 39.1
click at [755, 291] on font "Guide des tailles" at bounding box center [736, 291] width 56 height 10
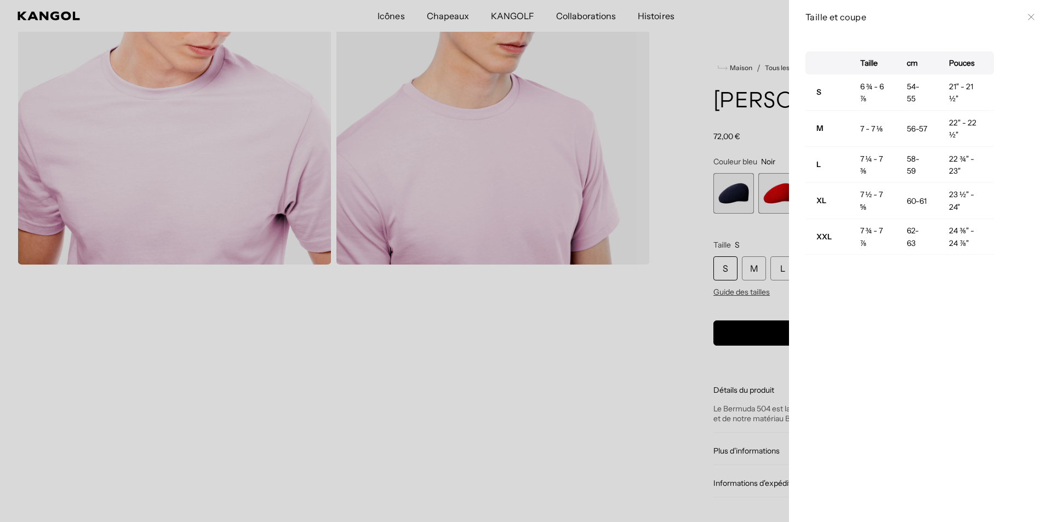
scroll to position [0, 226]
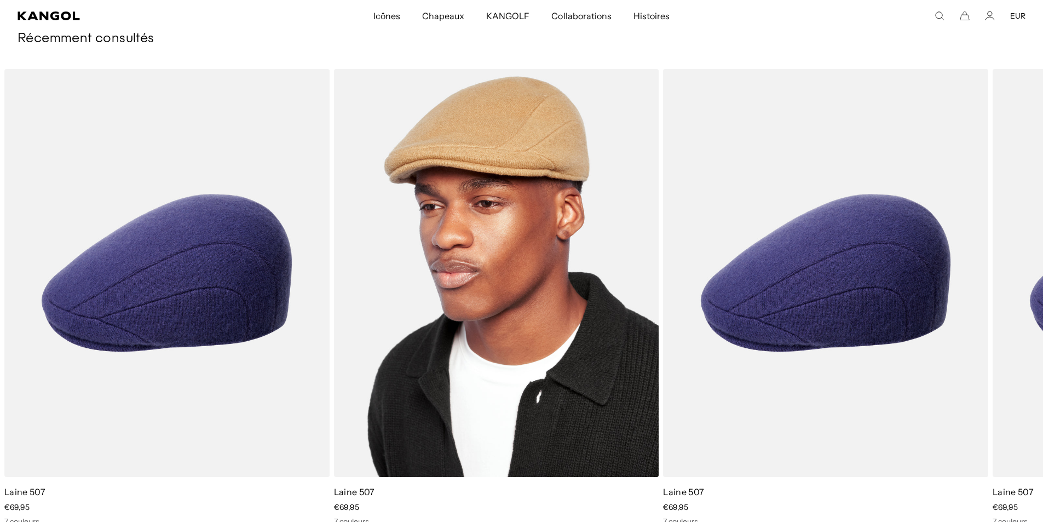
click at [493, 291] on img "1 sur 1" at bounding box center [496, 273] width 325 height 408
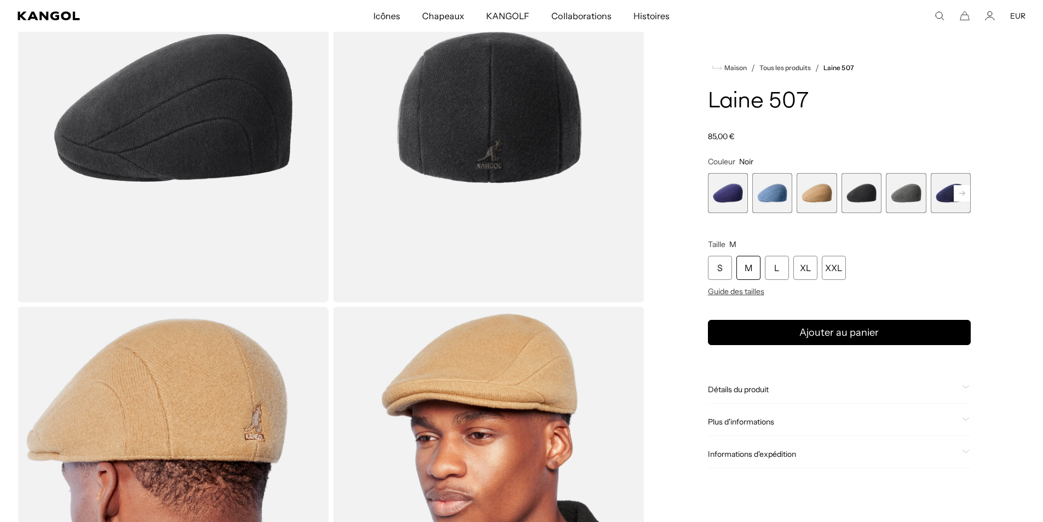
drag, startPoint x: 778, startPoint y: 270, endPoint x: 760, endPoint y: 277, distance: 19.4
click at [778, 270] on font "L" at bounding box center [776, 267] width 5 height 11
